Goal: Book appointment/travel/reservation

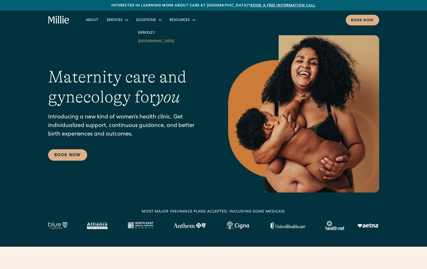
click at [145, 41] on link "[GEOGRAPHIC_DATA]" at bounding box center [156, 41] width 45 height 9
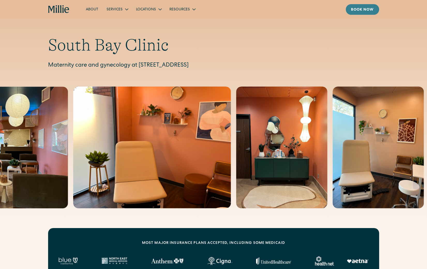
click at [365, 7] on link "Book now" at bounding box center [362, 9] width 33 height 11
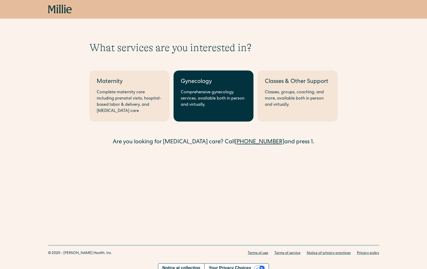
click at [203, 117] on link "Gynecology Comprehensive gynecology services, available both in person and virt…" at bounding box center [214, 95] width 80 height 51
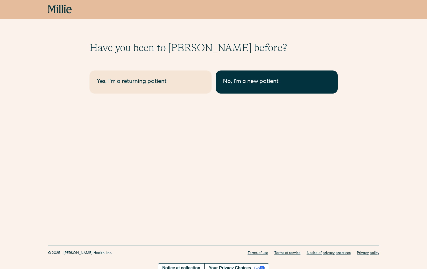
click at [233, 89] on link "No, I'm a new patient" at bounding box center [277, 81] width 122 height 23
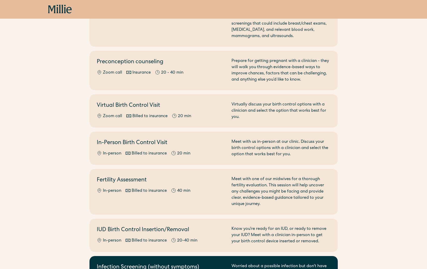
scroll to position [129, 0]
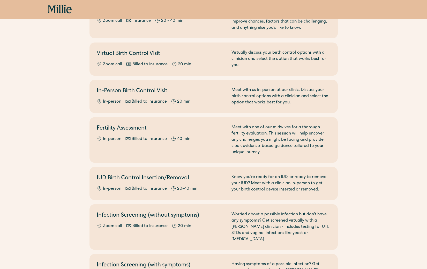
click at [71, 206] on div "Select the option that best suits your needs. Before you book maternity care, p…" at bounding box center [213, 130] width 427 height 437
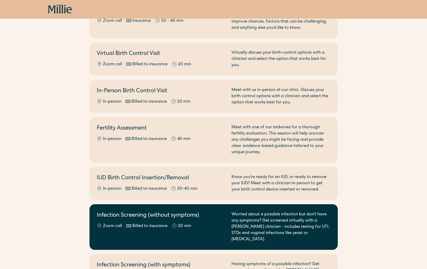
scroll to position [155, 0]
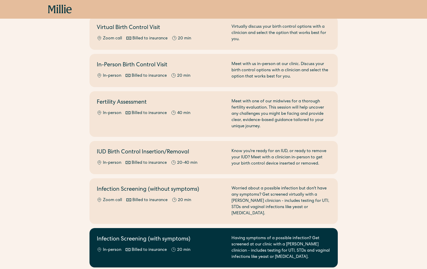
click at [293, 241] on div "Having symptoms of a possible infection? Get screened at our clinic with a Mill…" at bounding box center [281, 247] width 99 height 25
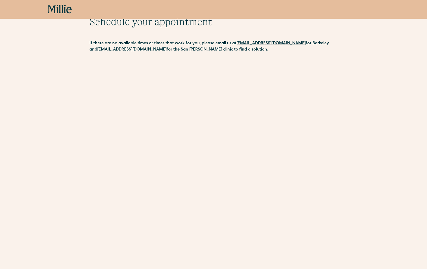
scroll to position [52, 0]
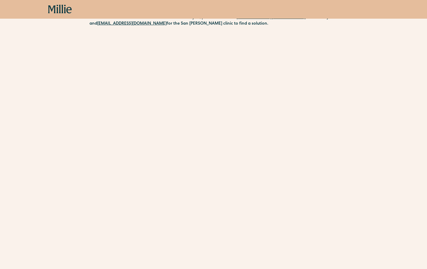
click at [42, 129] on div "Schedule your appointment This below only shows on maternity + location Materni…" at bounding box center [213, 120] width 427 height 260
click at [82, 204] on div "Schedule your appointment This below only shows on maternity + location Materni…" at bounding box center [213, 120] width 427 height 260
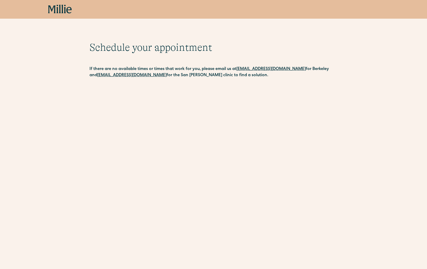
scroll to position [104, 0]
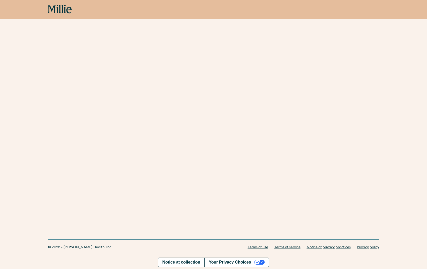
click at [61, 9] on icon at bounding box center [60, 9] width 24 height 9
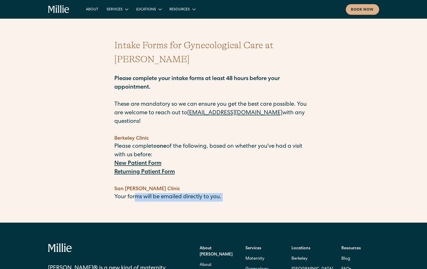
drag, startPoint x: 136, startPoint y: 174, endPoint x: 193, endPoint y: 181, distance: 57.1
click at [193, 181] on div "‍ Berkeley Clinic Please complete one of the following, based on whether you've…" at bounding box center [213, 168] width 199 height 84
click at [202, 198] on div "Intake Forms for Gynecological Care at [PERSON_NAME] Please complete your intak…" at bounding box center [213, 124] width 199 height 196
